Goal: Information Seeking & Learning: Learn about a topic

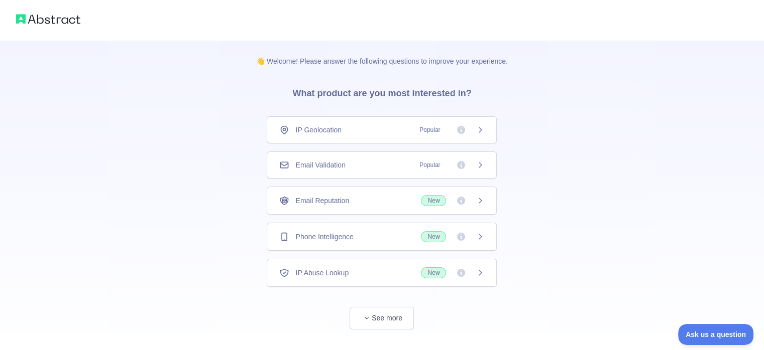
scroll to position [18, 0]
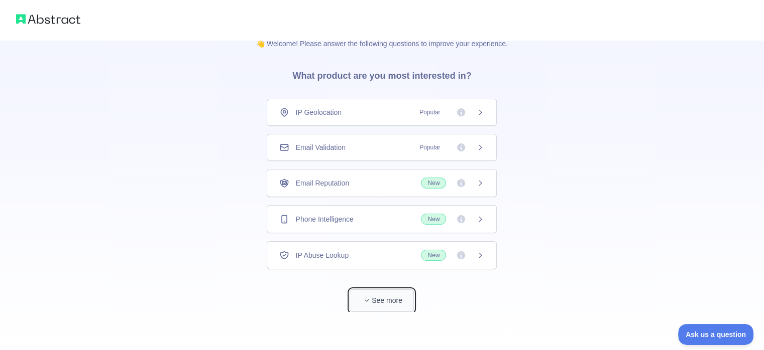
click at [392, 296] on button "See more" at bounding box center [381, 301] width 64 height 23
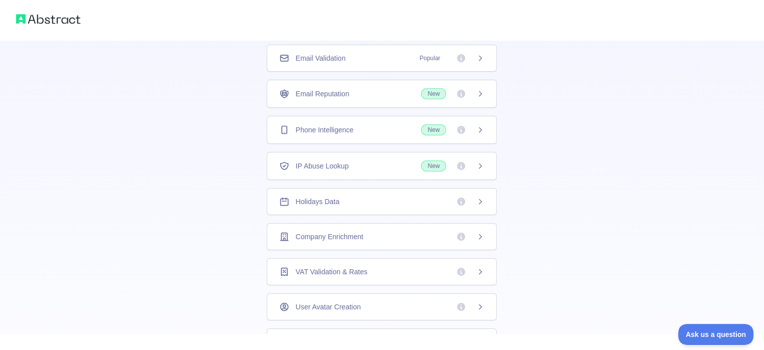
scroll to position [47, 0]
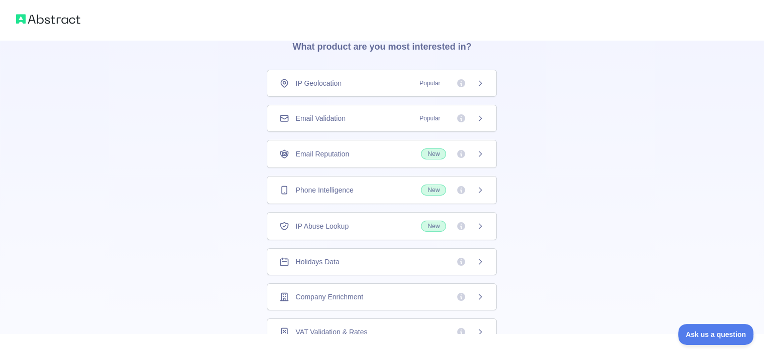
click at [480, 117] on icon at bounding box center [480, 118] width 8 height 8
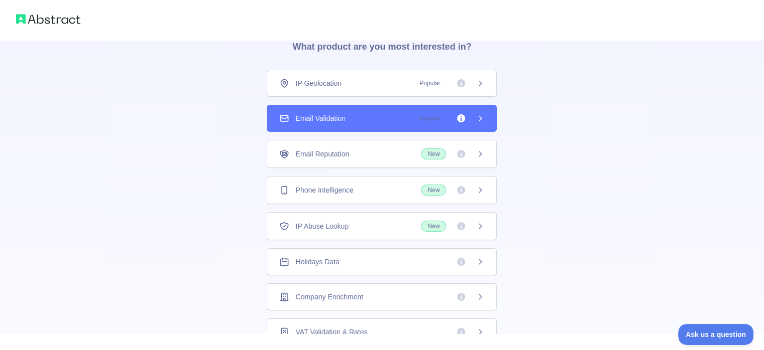
click at [479, 117] on icon at bounding box center [480, 118] width 8 height 8
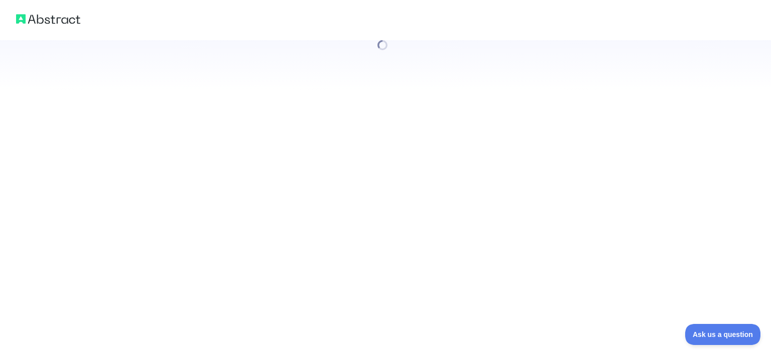
click at [476, 117] on div at bounding box center [385, 175] width 771 height 350
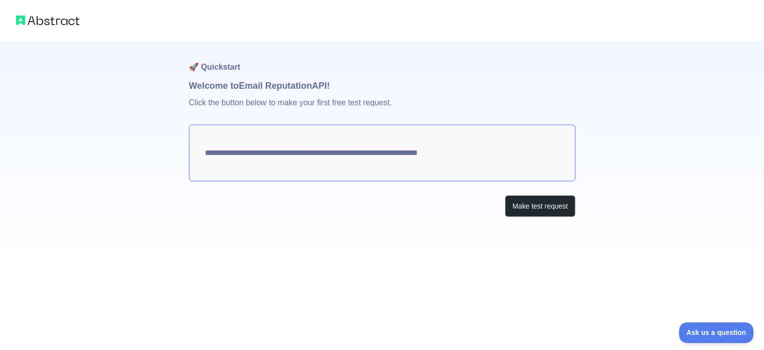
scroll to position [18, 0]
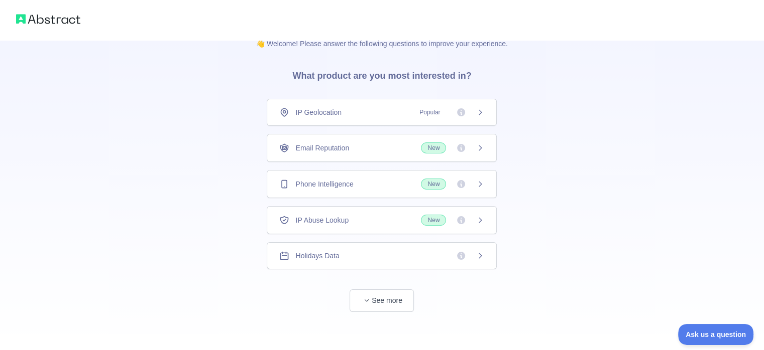
click at [462, 148] on icon at bounding box center [461, 148] width 8 height 8
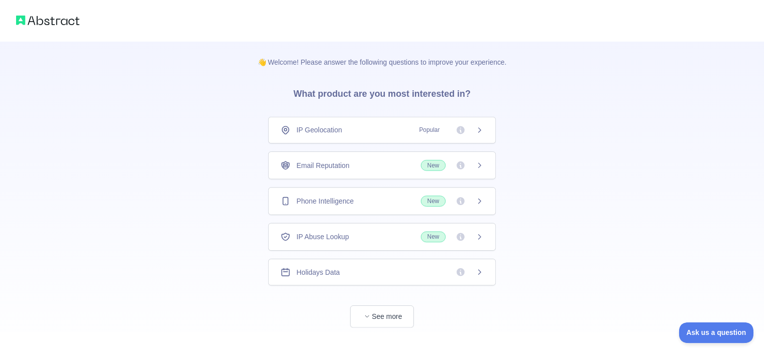
scroll to position [18, 0]
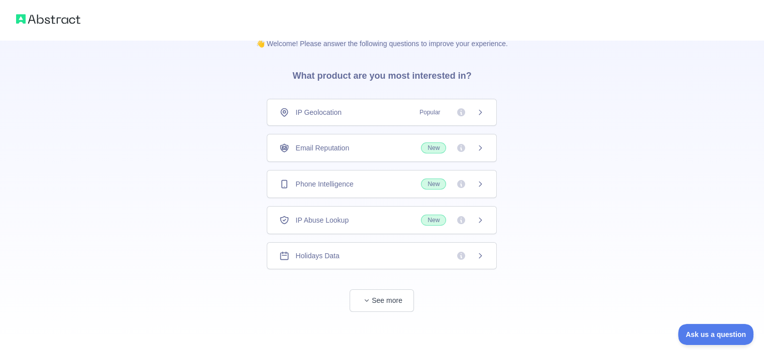
click at [478, 148] on icon at bounding box center [480, 148] width 8 height 8
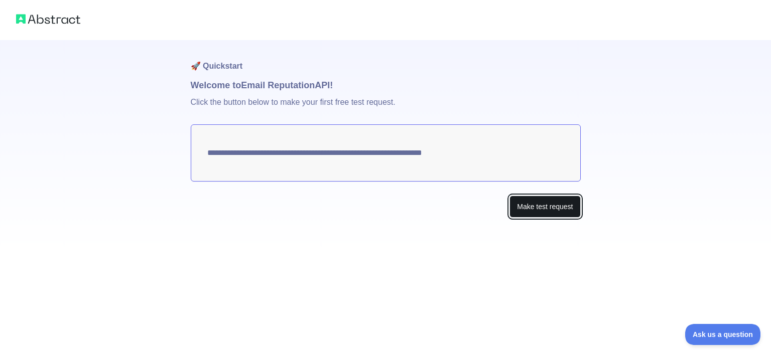
click at [526, 205] on button "Make test request" at bounding box center [545, 207] width 71 height 23
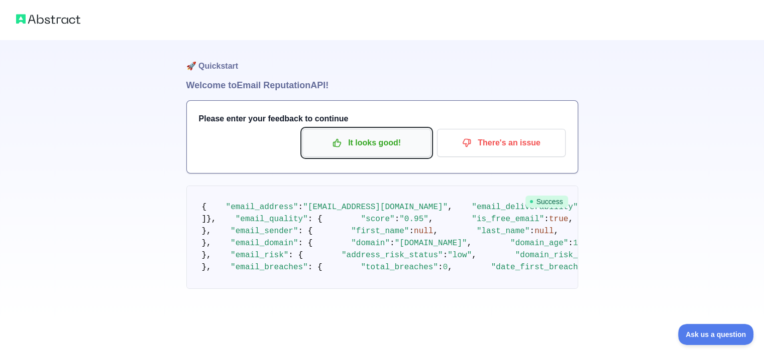
click at [395, 150] on p "It looks good!" at bounding box center [366, 143] width 113 height 17
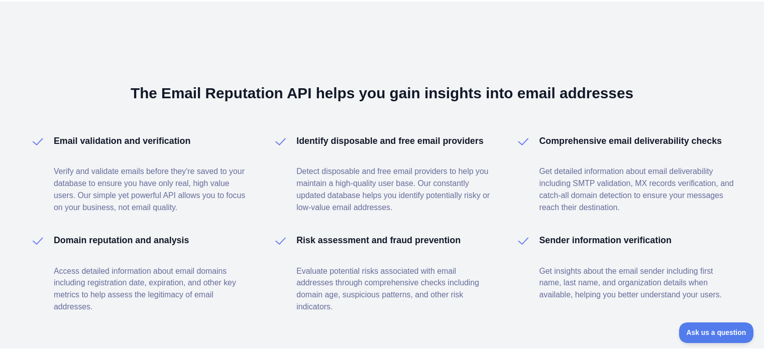
scroll to position [1495, 0]
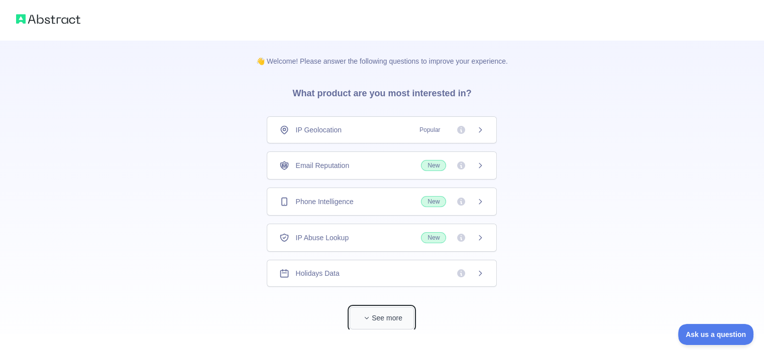
click at [391, 321] on button "See more" at bounding box center [381, 318] width 64 height 23
drag, startPoint x: 64, startPoint y: 21, endPoint x: 37, endPoint y: 23, distance: 26.7
click at [37, 23] on div at bounding box center [382, 20] width 764 height 40
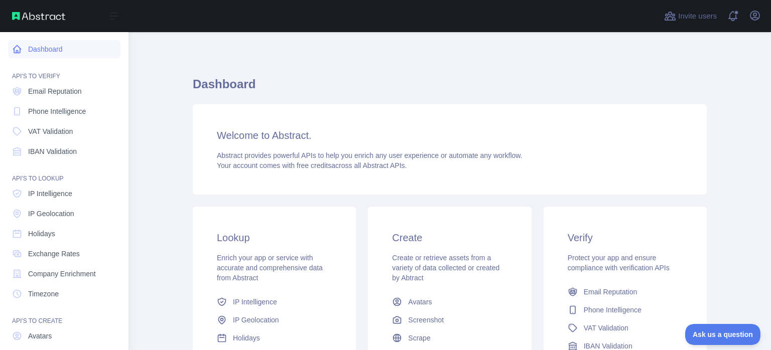
click at [62, 53] on link "Dashboard" at bounding box center [64, 49] width 112 height 18
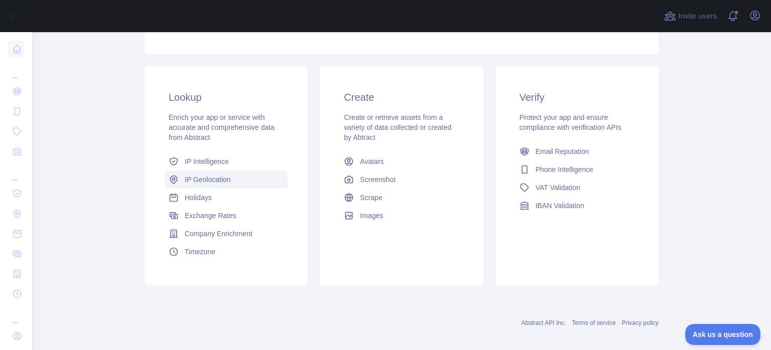
scroll to position [149, 0]
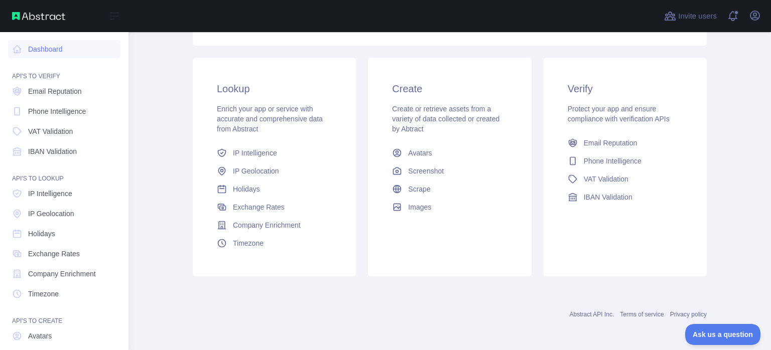
click at [57, 75] on div "API'S TO VERIFY" at bounding box center [64, 70] width 112 height 20
click at [61, 88] on span "Email Reputation" at bounding box center [55, 91] width 54 height 10
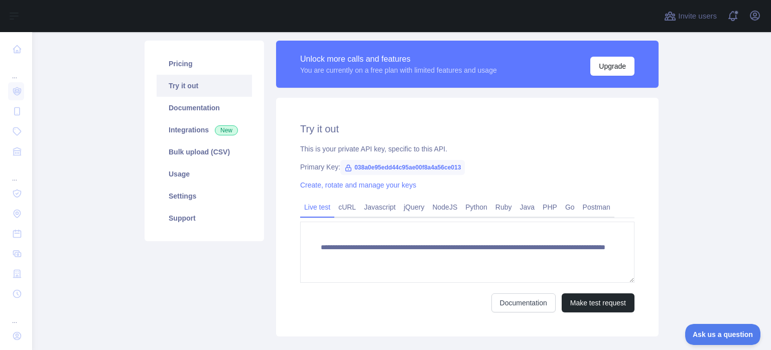
scroll to position [126, 0]
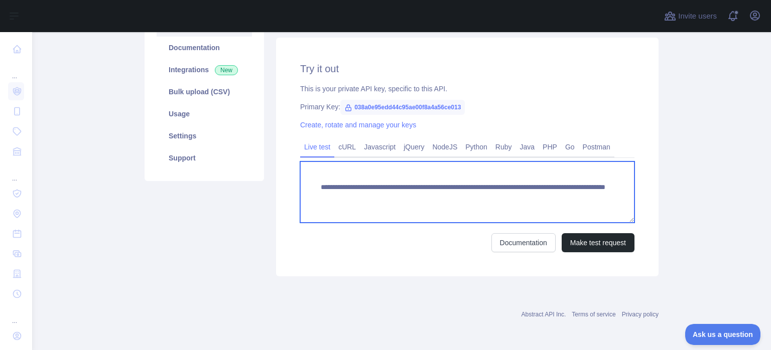
drag, startPoint x: 572, startPoint y: 195, endPoint x: 296, endPoint y: 185, distance: 276.3
click at [295, 184] on div "**********" at bounding box center [467, 157] width 383 height 239
